Goal: Transaction & Acquisition: Purchase product/service

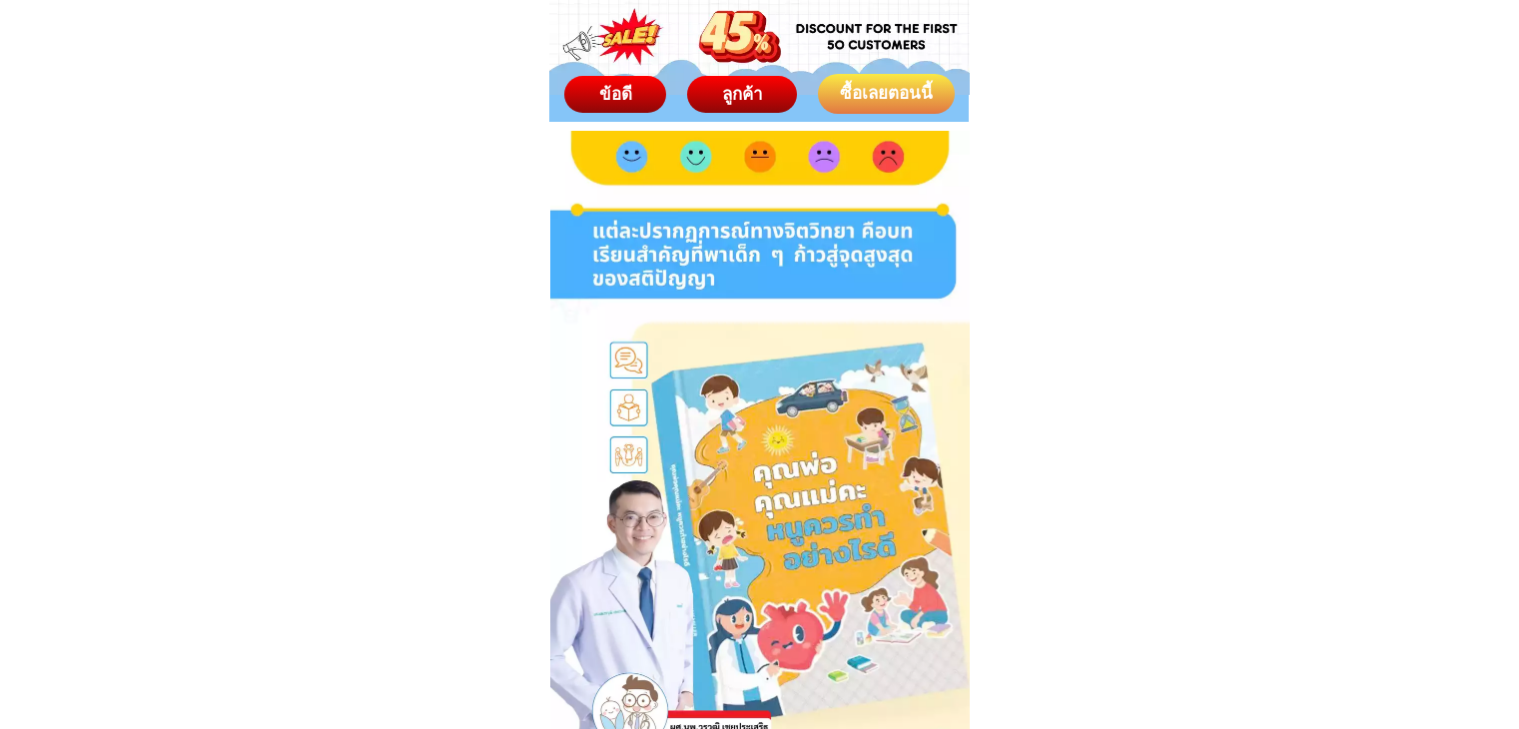
scroll to position [11395, 0]
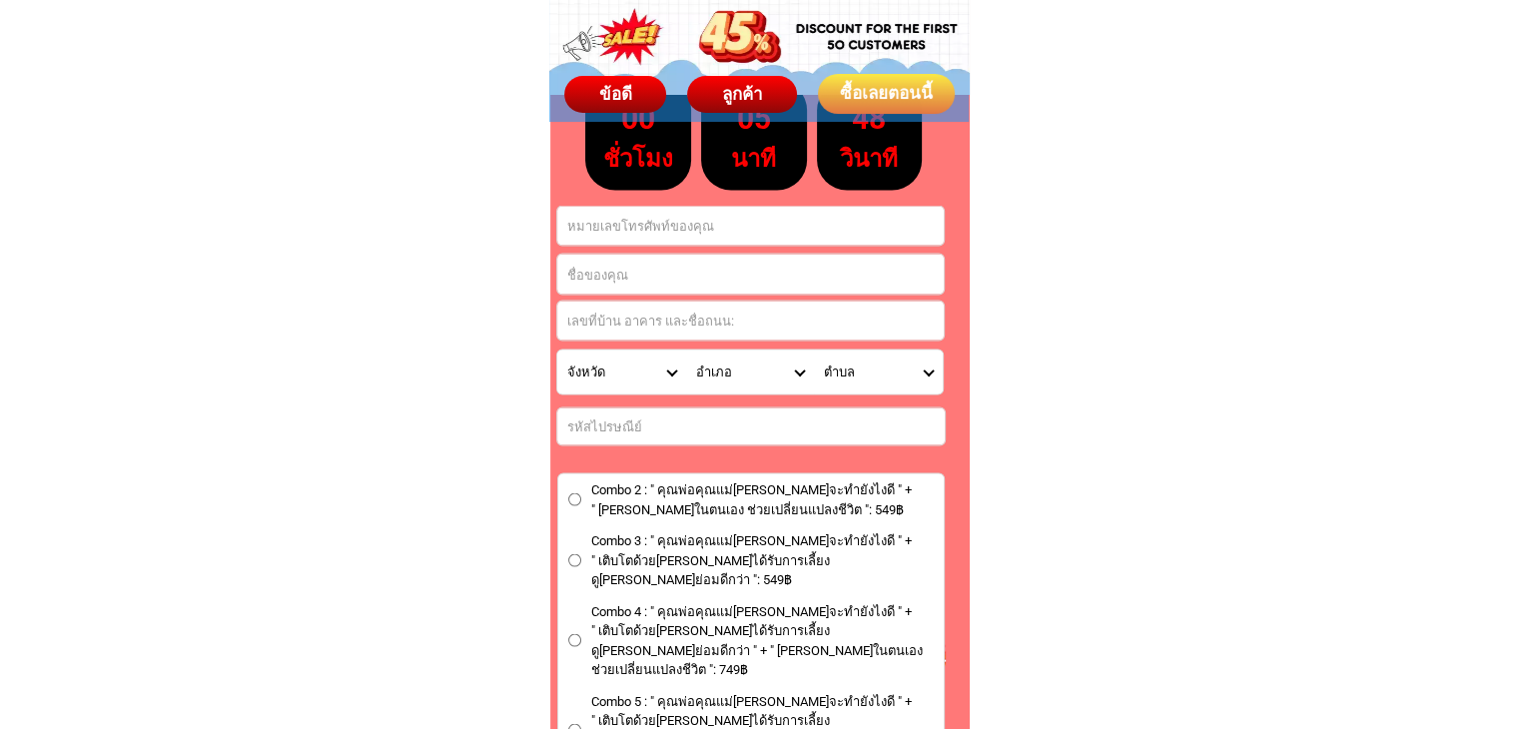
click at [640, 272] on input "Input full_name" at bounding box center [750, 275] width 387 height 40
paste input "0832599982"
type input "0832599982"
click at [644, 227] on input "Input phone_number" at bounding box center [750, 226] width 387 height 39
paste input "0832599982"
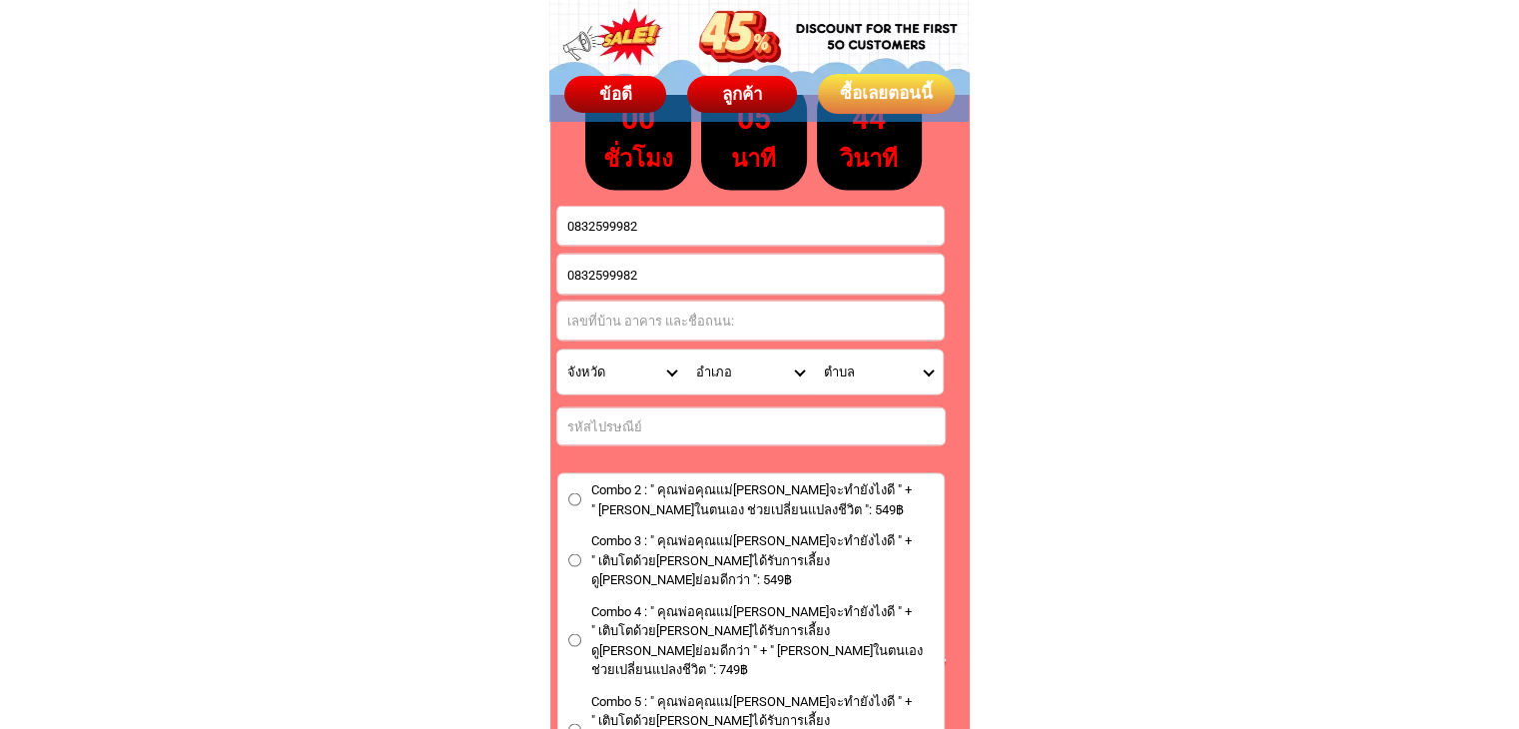
type input "0832599982"
drag, startPoint x: 664, startPoint y: 271, endPoint x: 361, endPoint y: 269, distance: 303.6
paste input "Satinee Veerachayapornpong"
type input "Satinee Veerachayapornpong"
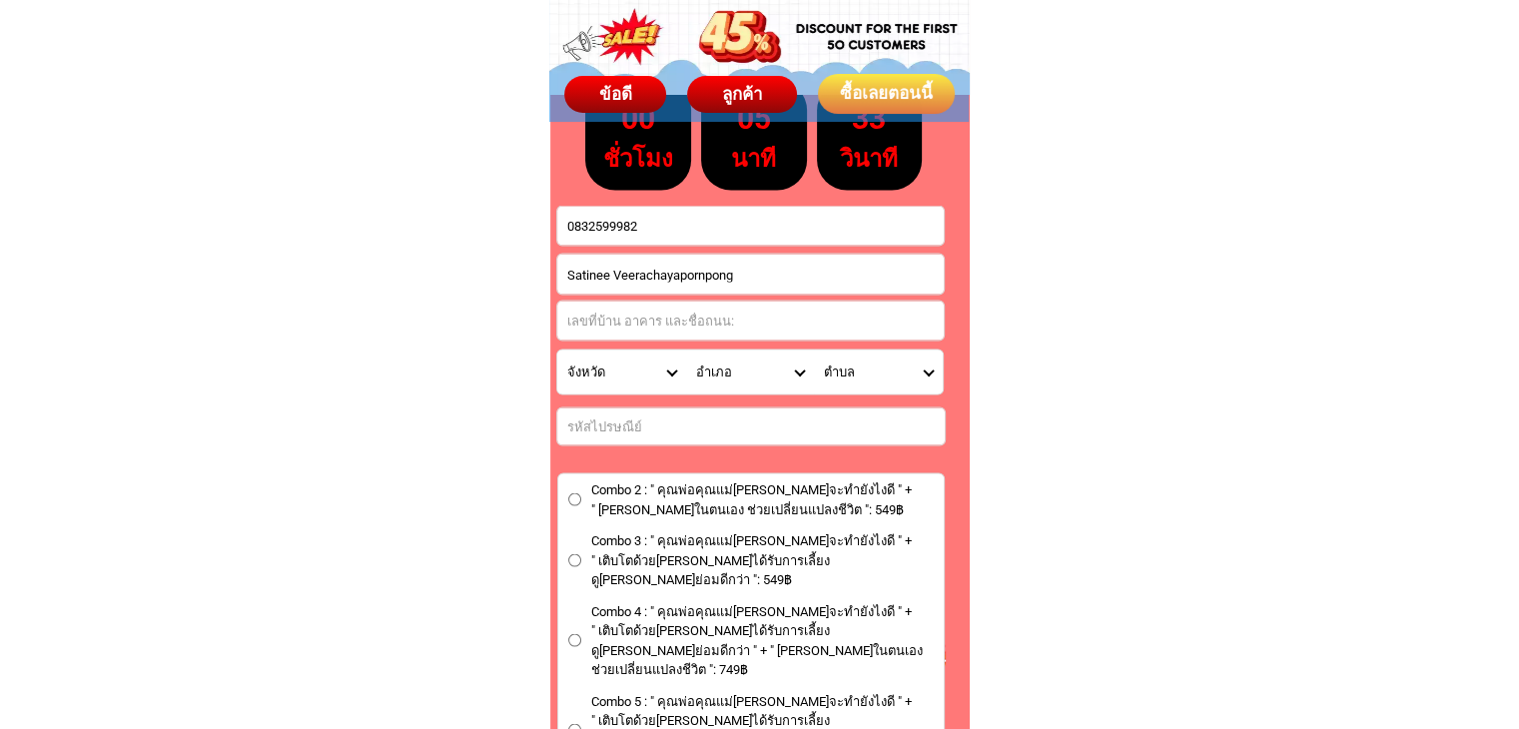
click at [679, 323] on input "Input address" at bounding box center [750, 321] width 387 height 39
paste input "ให้คำแนะนำฉัน"
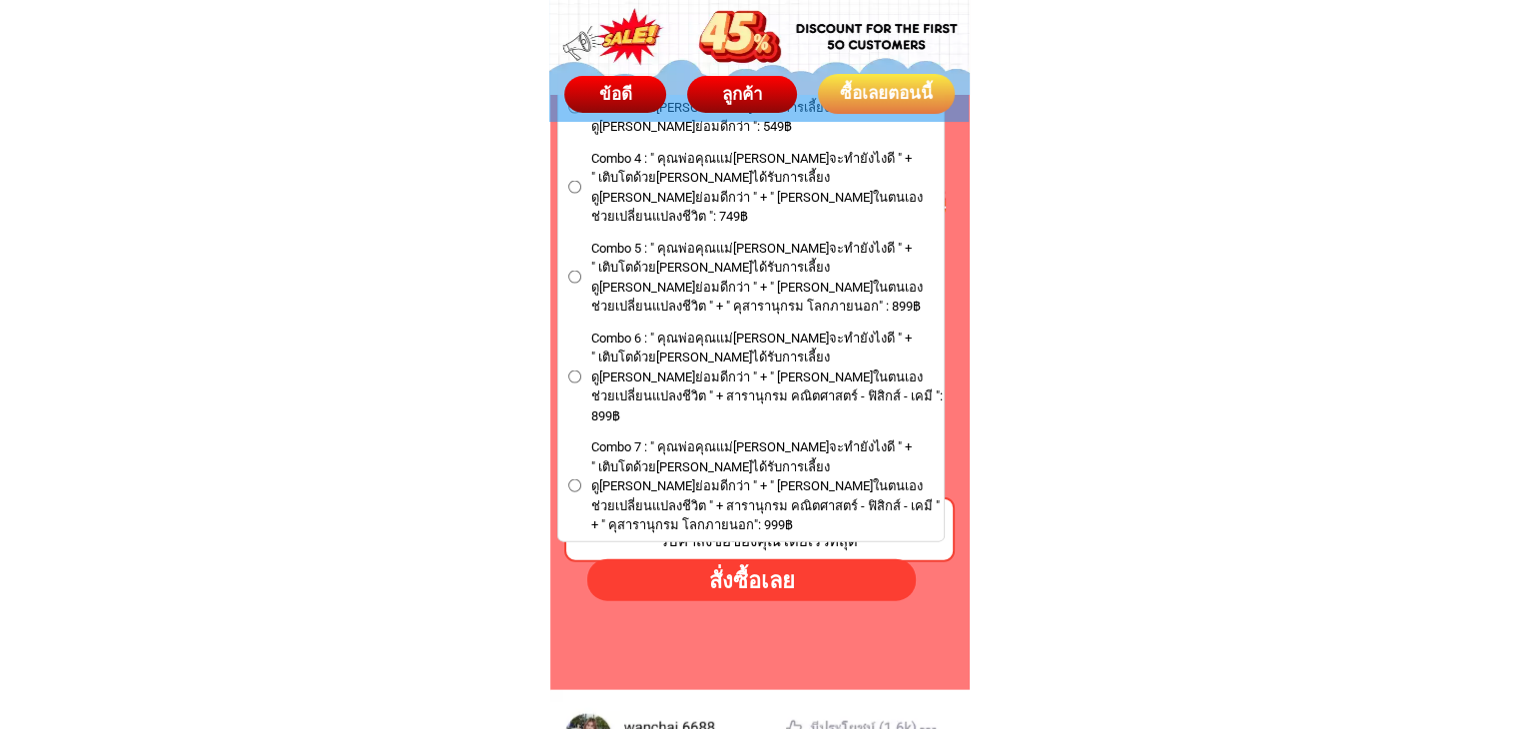
scroll to position [11894, 0]
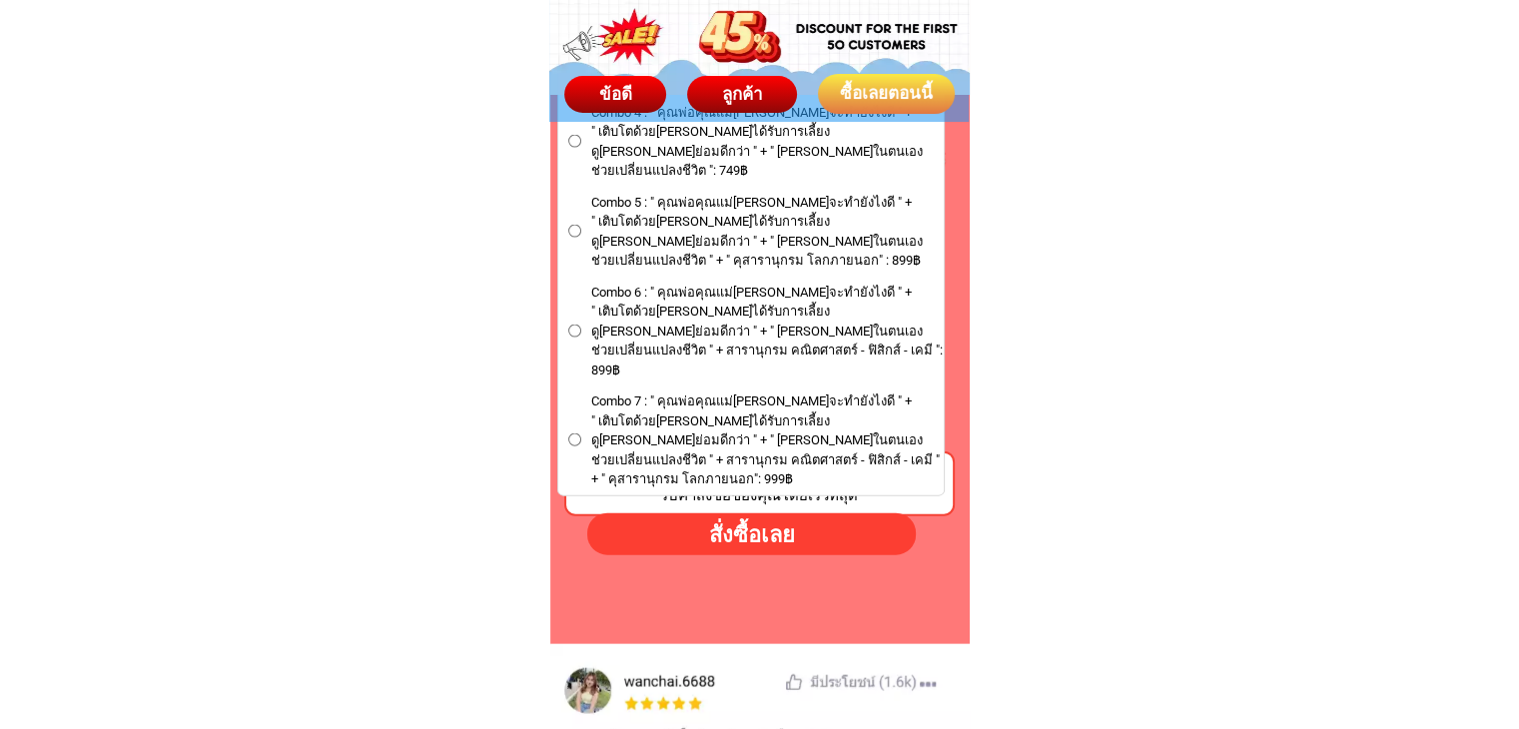
type input "ให้คำแนะนำฉัน"
click at [819, 539] on div "สั่งซื้อเลย" at bounding box center [751, 533] width 330 height 33
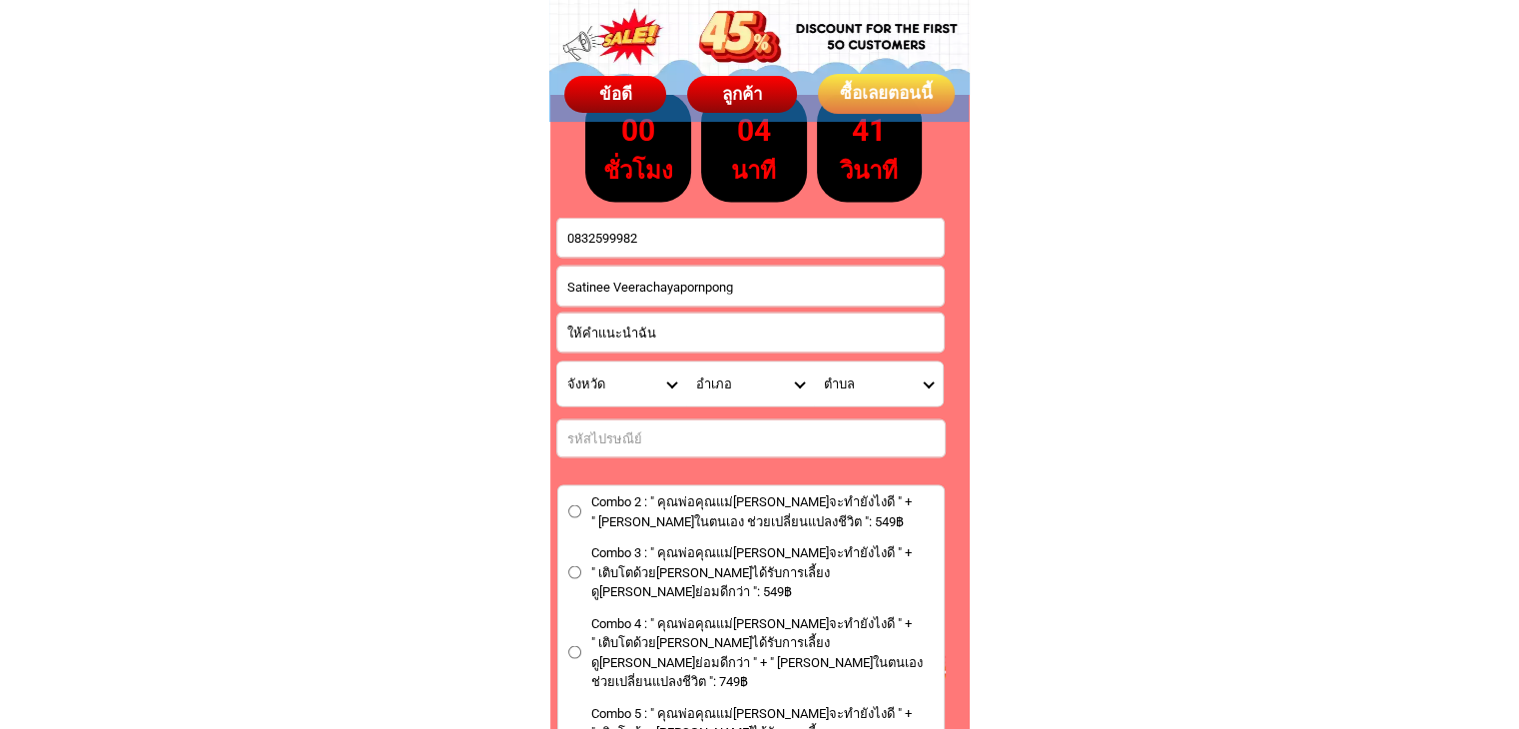
scroll to position [11389, 0]
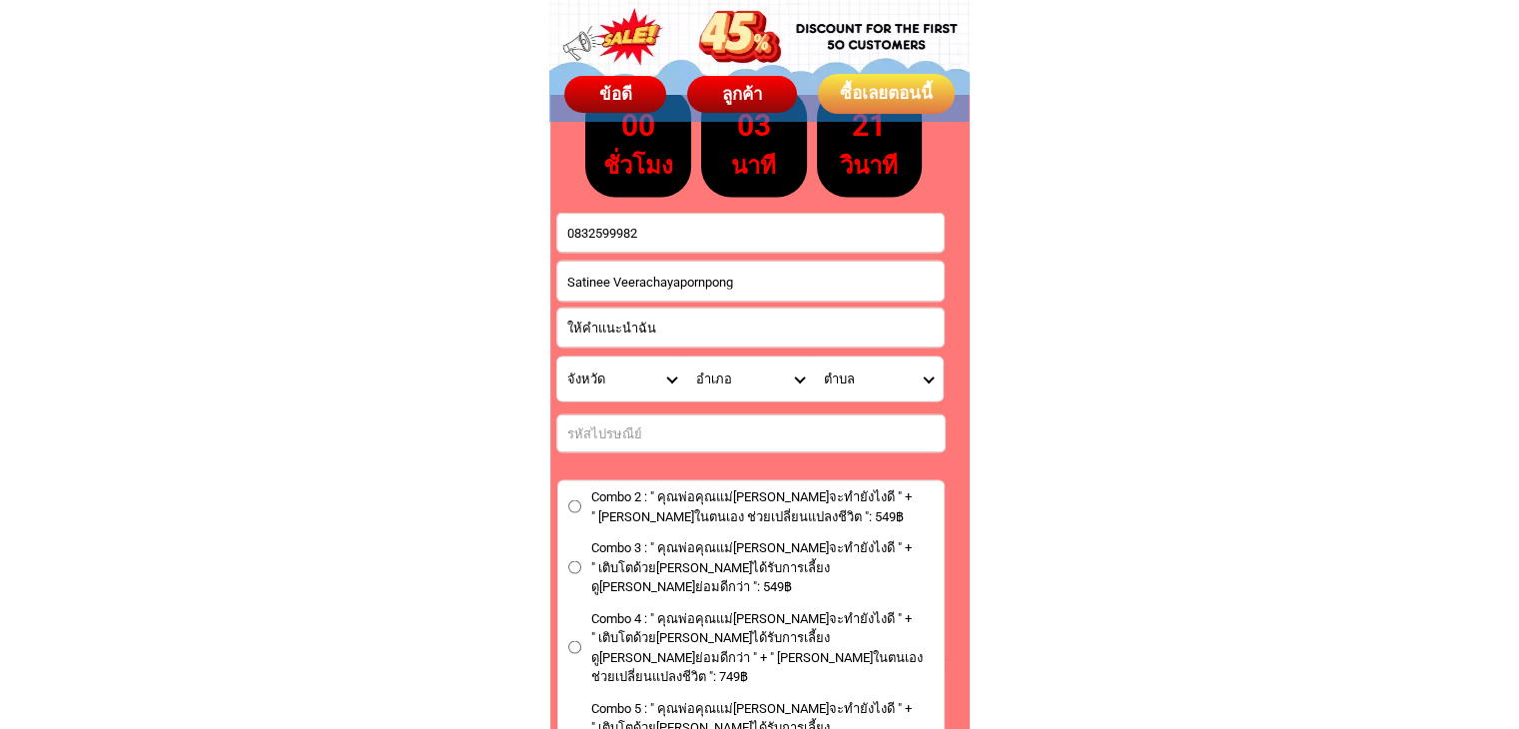
click at [671, 389] on select "จังหวัด กระบี่/ Krabi กรุงเทพมหานคร/ [GEOGRAPHIC_DATA] กาญจนบุรี/ [GEOGRAPHIC_D…" at bounding box center [621, 379] width 129 height 44
select select "66_R92277"
click at [557, 357] on select "จังหวัด กระบี่/ Krabi กรุงเทพมหานคร/ [GEOGRAPHIC_DATA] กาญจนบุรี/ [GEOGRAPHIC_D…" at bounding box center [621, 379] width 129 height 44
click at [799, 370] on select "อำเภอ คลองเตย/ Khlong Toei คลองสาน/ [GEOGRAPHIC_DATA][PERSON_NAME]/ Khan Na Yao…" at bounding box center [750, 379] width 129 height 44
select select "66_R2942282"
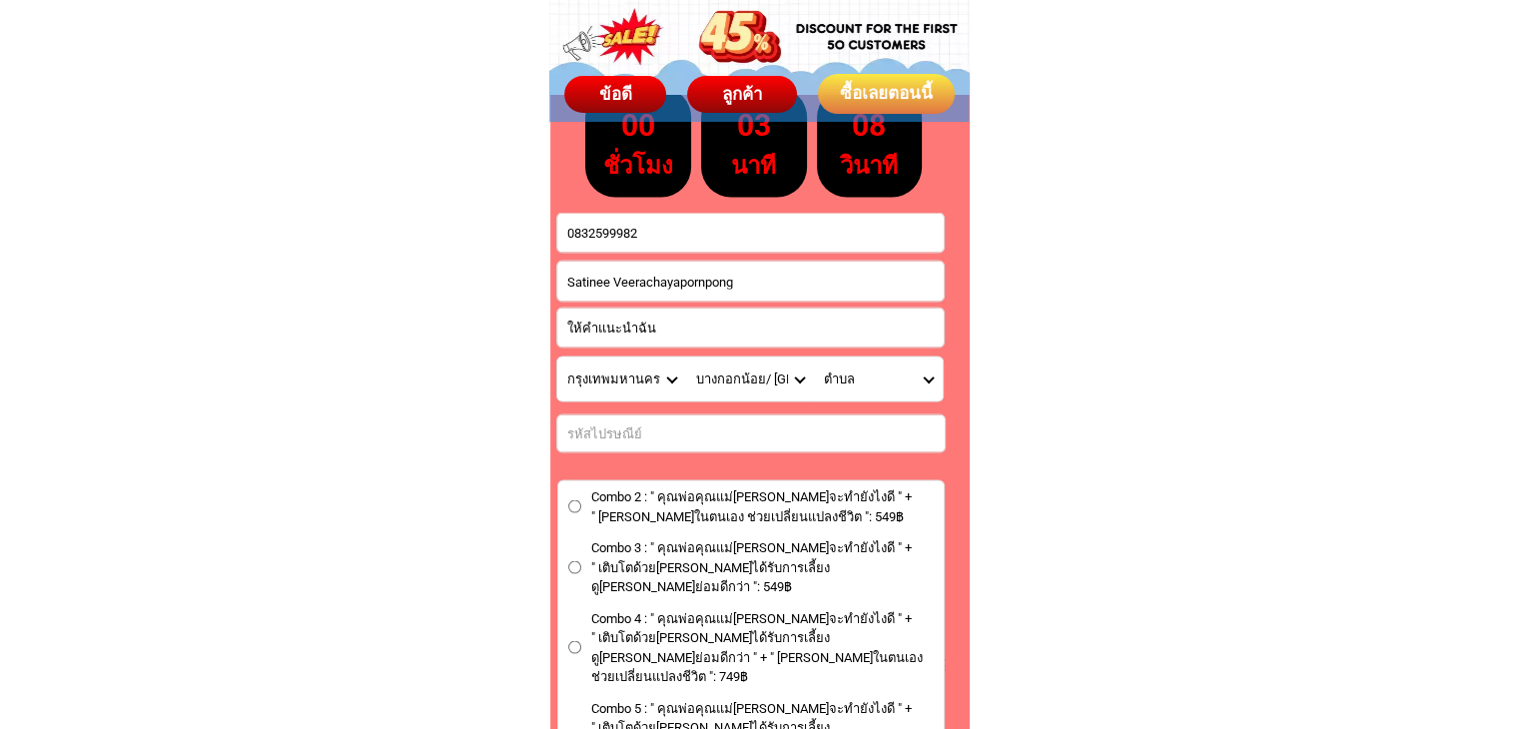
click at [686, 357] on select "อำเภอ คลองเตย/ Khlong Toei คลองสาน/ [GEOGRAPHIC_DATA][PERSON_NAME]/ Khan Na Yao…" at bounding box center [750, 379] width 129 height 44
click at [907, 368] on select "ตำบล บางขุนนนท์/ Bang Khun Non บาง[PERSON_NAME]/ [GEOGRAPHIC_DATA][PERSON_NAME]…" at bounding box center [878, 379] width 129 height 44
select select "66_R0000209"
click at [814, 357] on select "ตำบล บางขุนนนท์/ Bang Khun Non บาง[PERSON_NAME]/ [GEOGRAPHIC_DATA][PERSON_NAME]…" at bounding box center [878, 379] width 129 height 44
click at [690, 429] on input "Input number_input_1" at bounding box center [751, 432] width 388 height 37
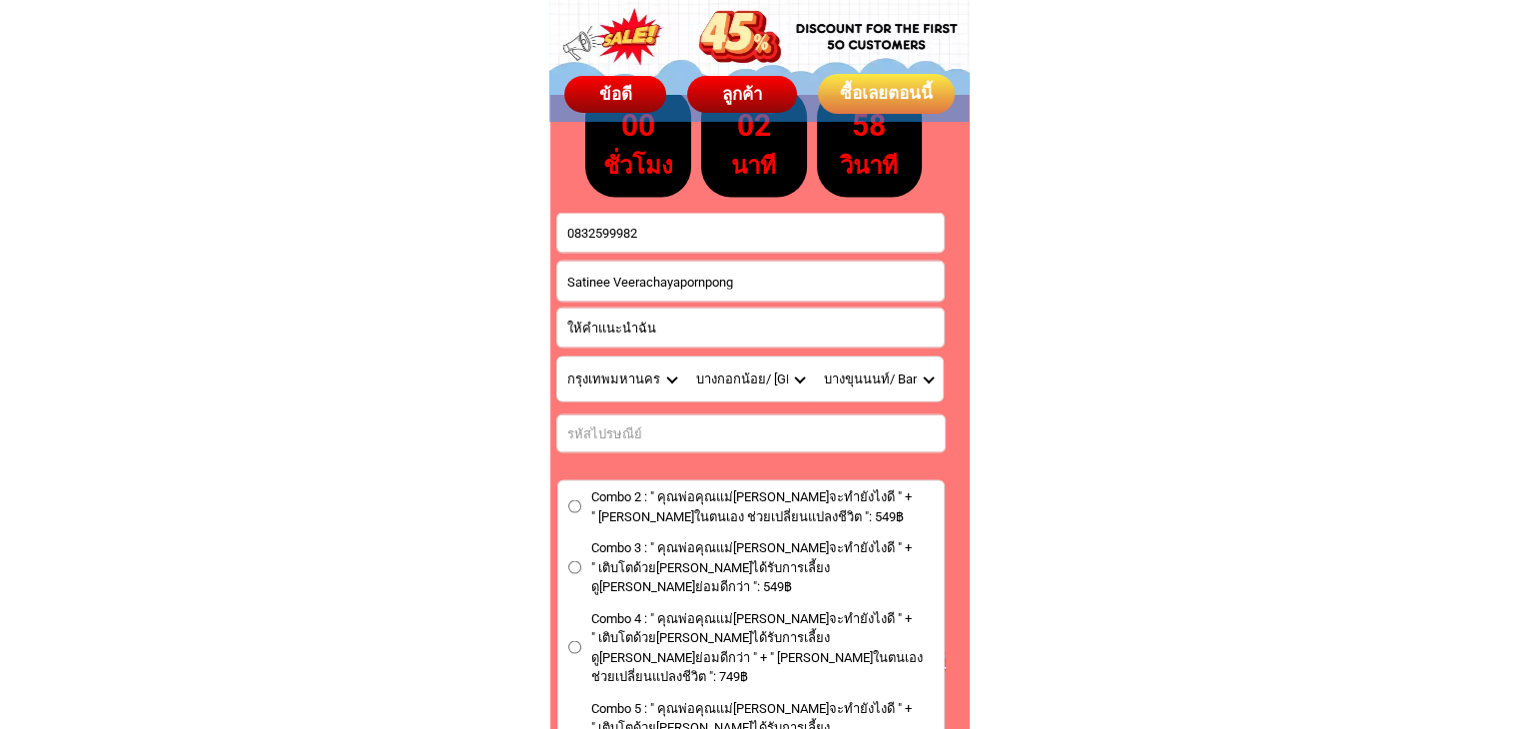
click at [689, 429] on input "Input number_input_1" at bounding box center [751, 432] width 388 height 37
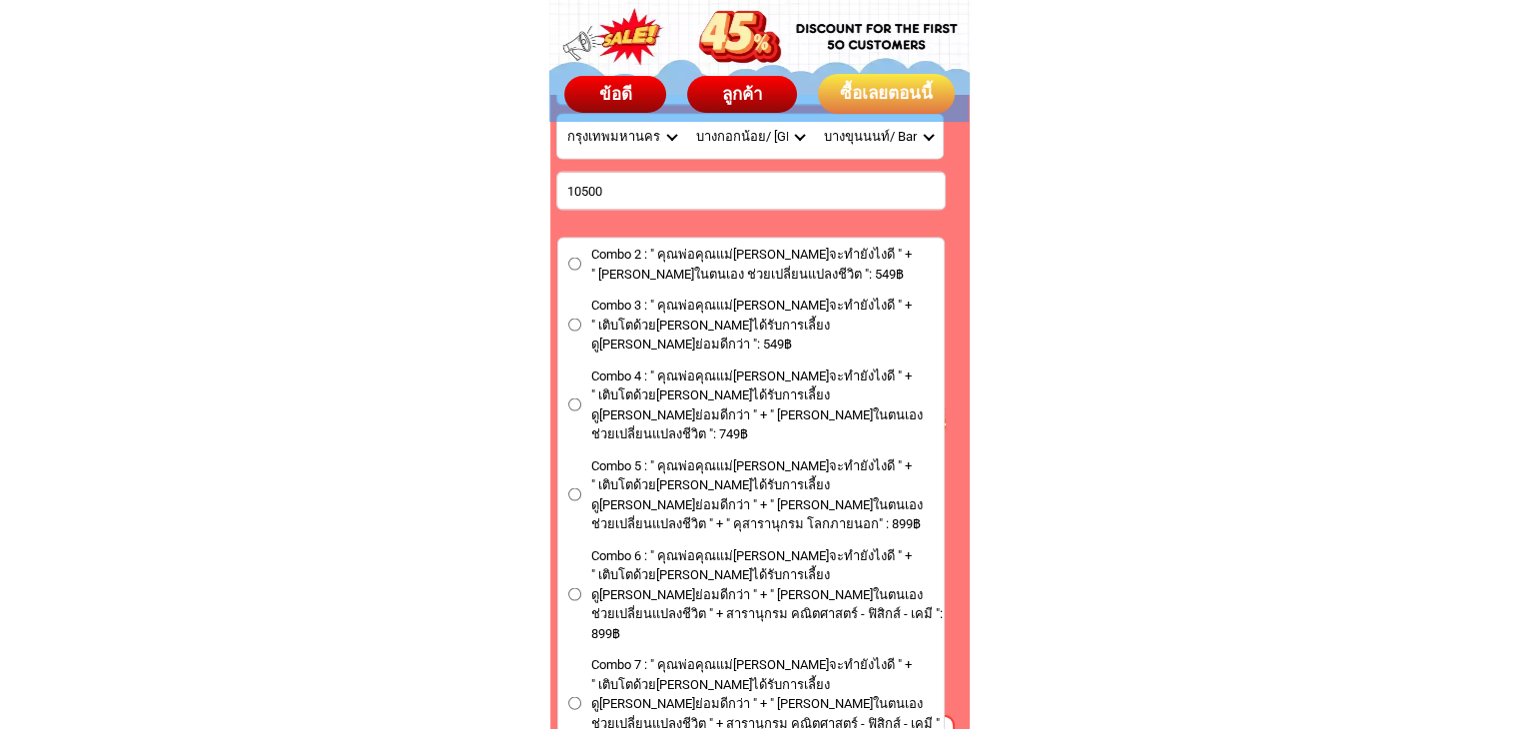
scroll to position [11788, 0]
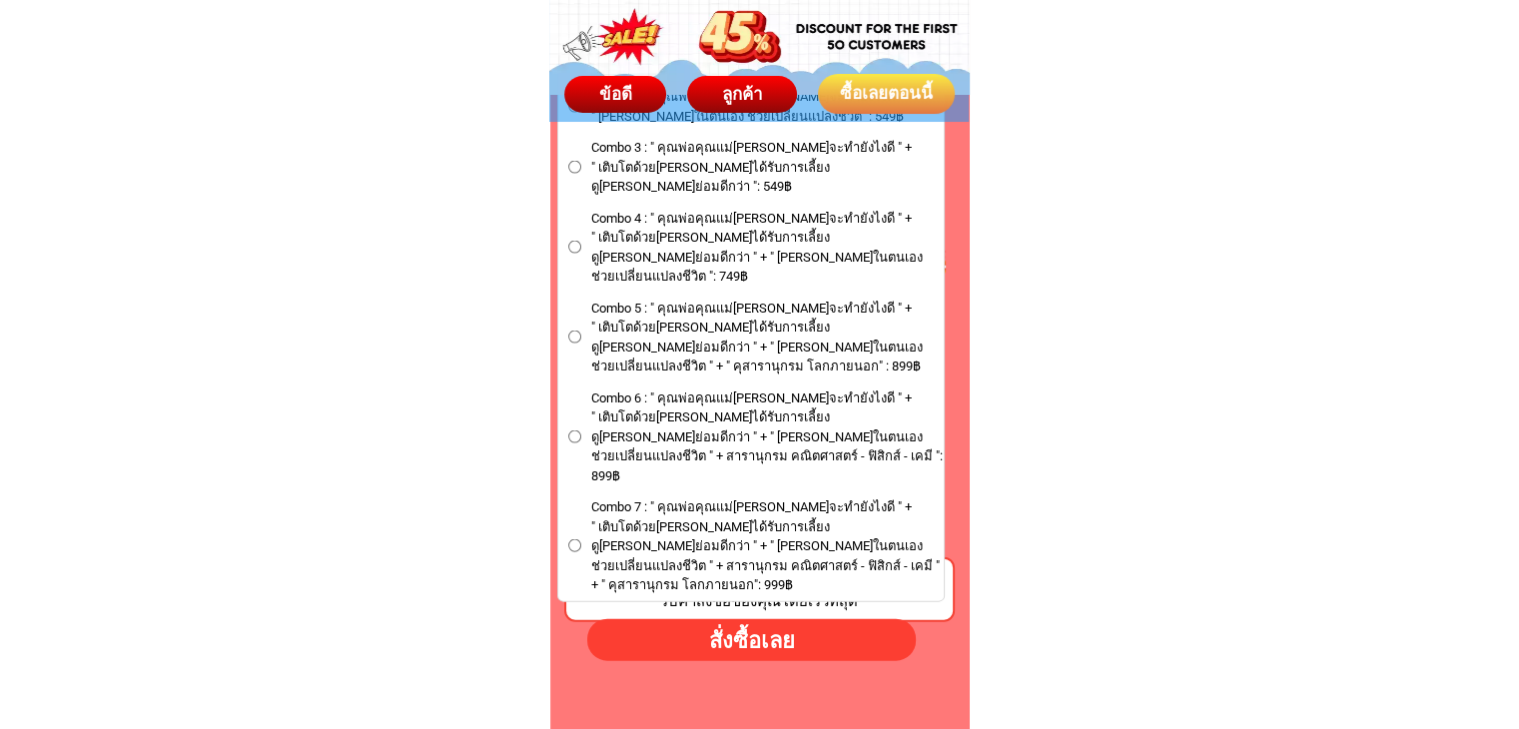
type input "10500"
click at [571, 539] on input "Combo 7 : " คุณพ่อคุณแม่[PERSON_NAME]จะทำยังไงดี " + " เติบโตด้วย[PERSON_NAME]ไ…" at bounding box center [574, 545] width 13 height 13
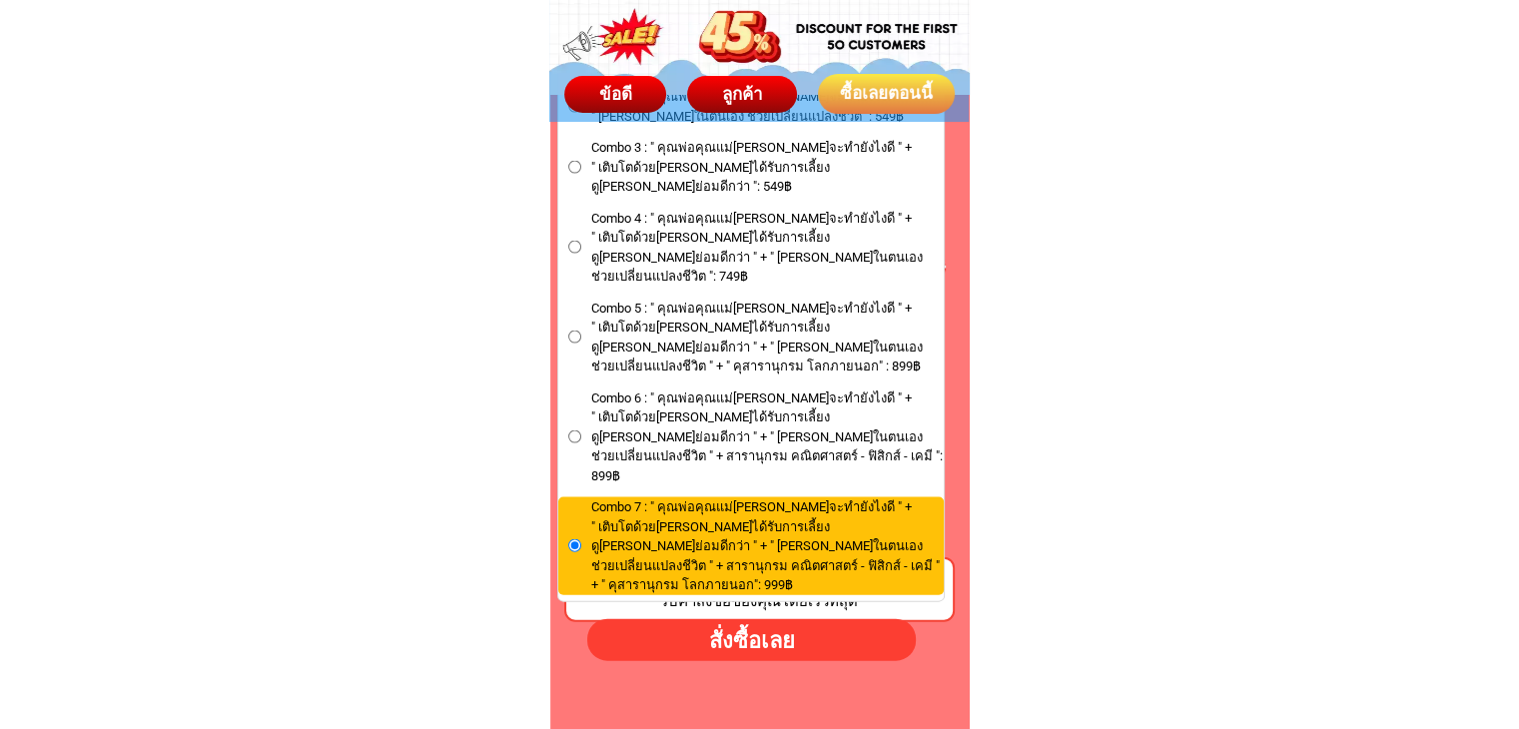
click at [695, 646] on div "สั่งซื้อเลย" at bounding box center [751, 640] width 329 height 33
radio input "true"
